Goal: Task Accomplishment & Management: Use online tool/utility

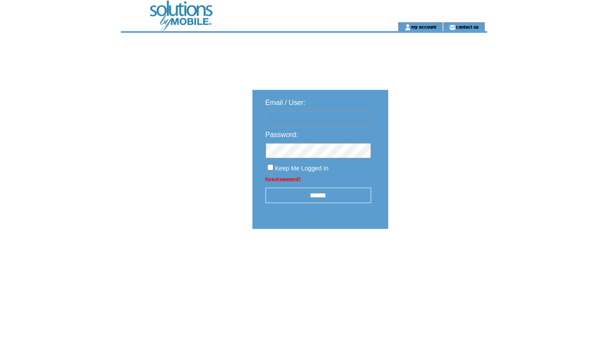
type input "**********"
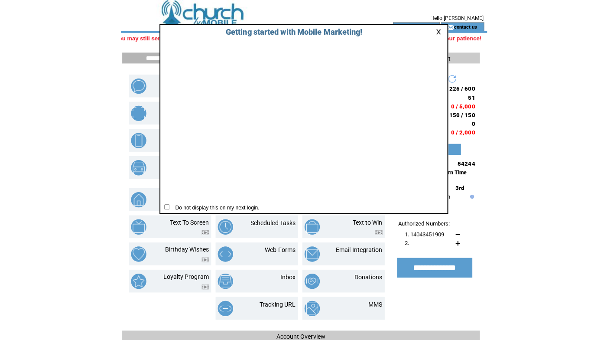
click at [433, 29] on link at bounding box center [435, 32] width 8 height 6
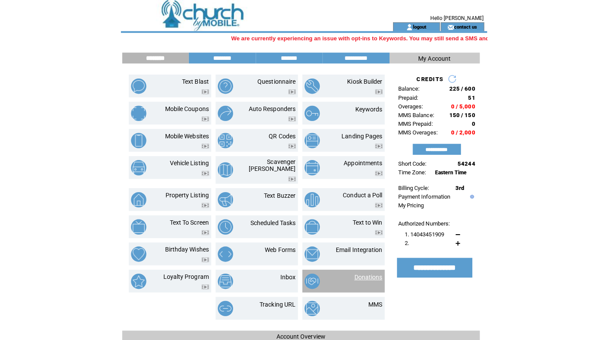
scroll to position [0, -264]
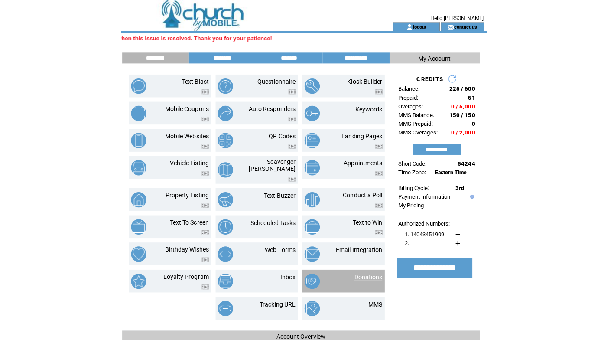
click at [366, 270] on link "Donations" at bounding box center [364, 273] width 28 height 7
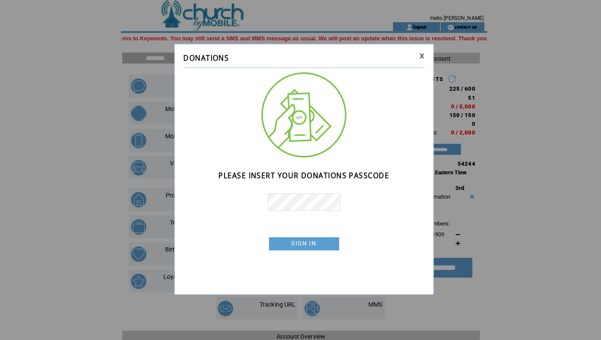
scroll to position [0, -295]
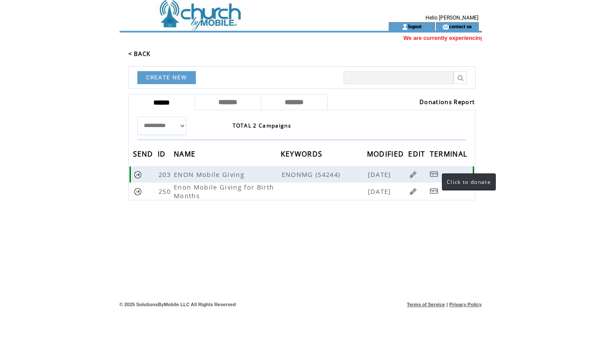
click at [433, 175] on link at bounding box center [434, 173] width 9 height 7
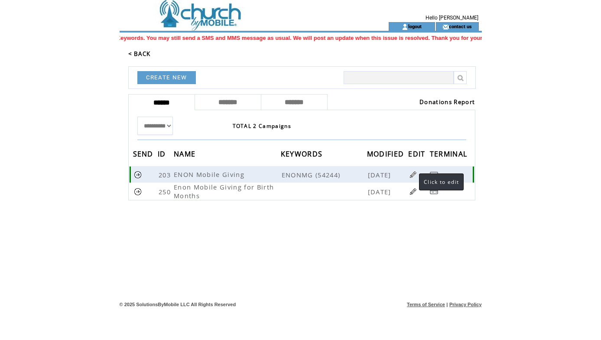
click at [410, 176] on link at bounding box center [413, 174] width 8 height 8
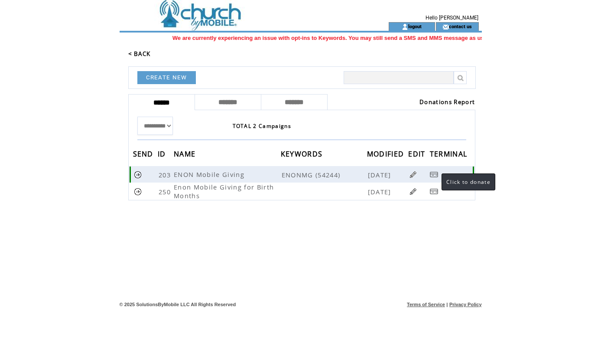
click at [433, 175] on link at bounding box center [434, 174] width 9 height 7
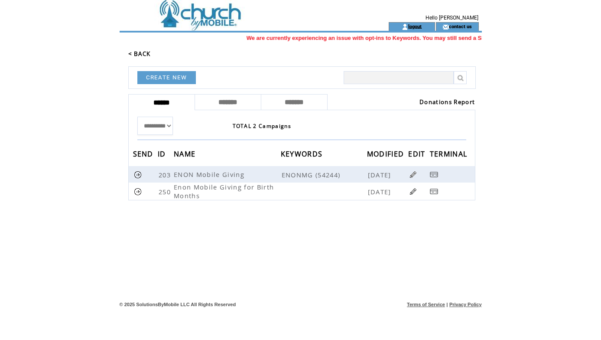
scroll to position [0, -32]
click at [414, 29] on link "logout" at bounding box center [414, 26] width 13 height 6
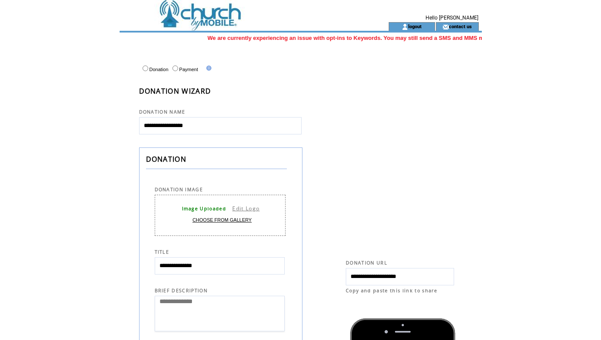
select select
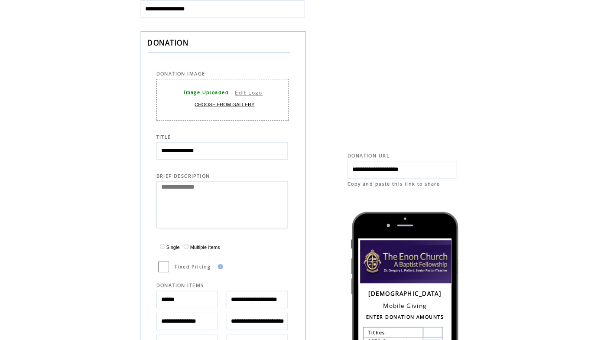
scroll to position [0, -262]
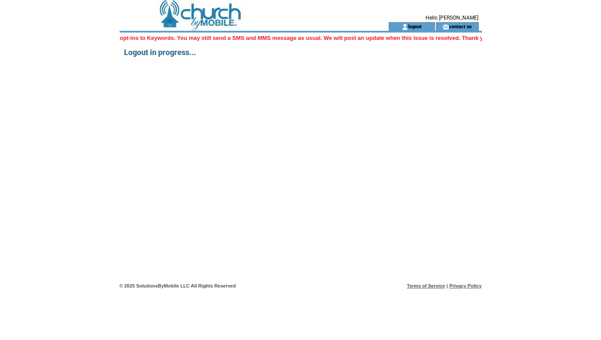
scroll to position [0, -339]
